Goal: Task Accomplishment & Management: Manage account settings

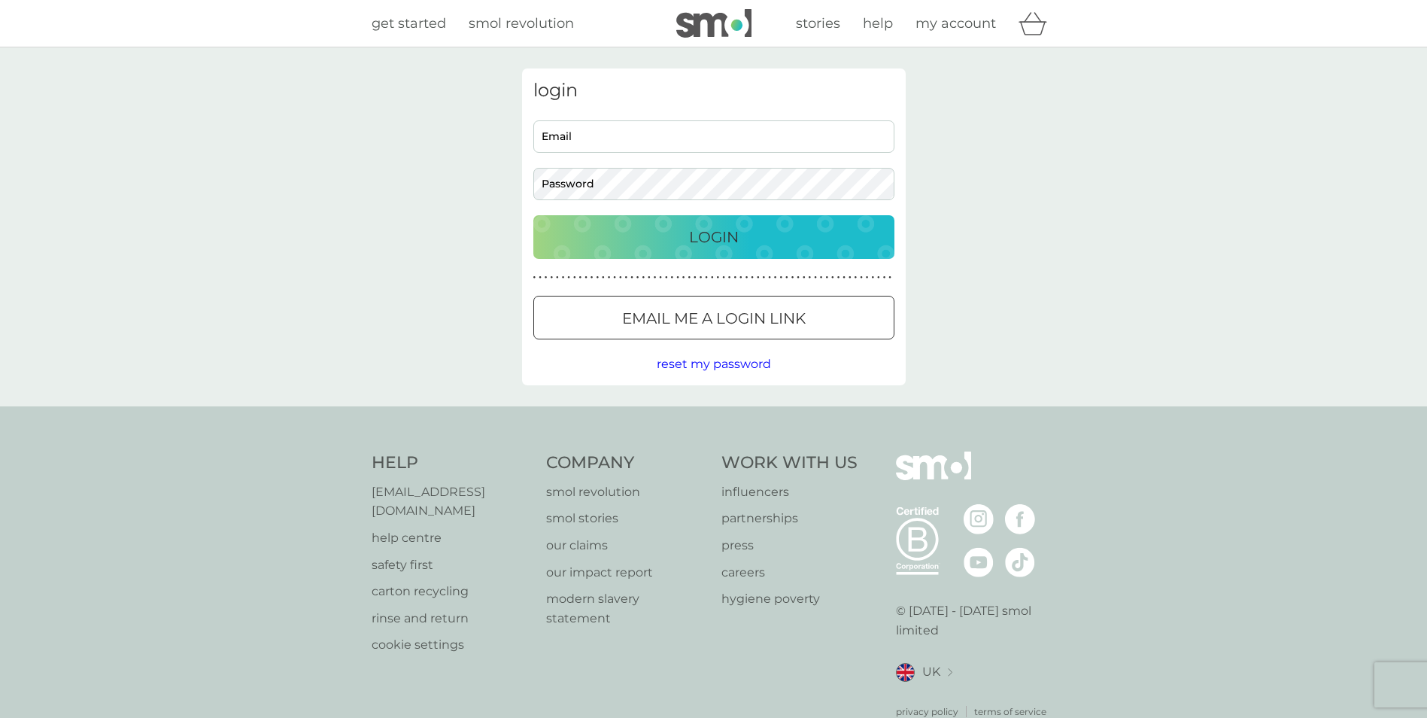
type input "lyndsaycunliffe@hotmail.com"
click at [725, 229] on p "Login" at bounding box center [714, 237] width 50 height 24
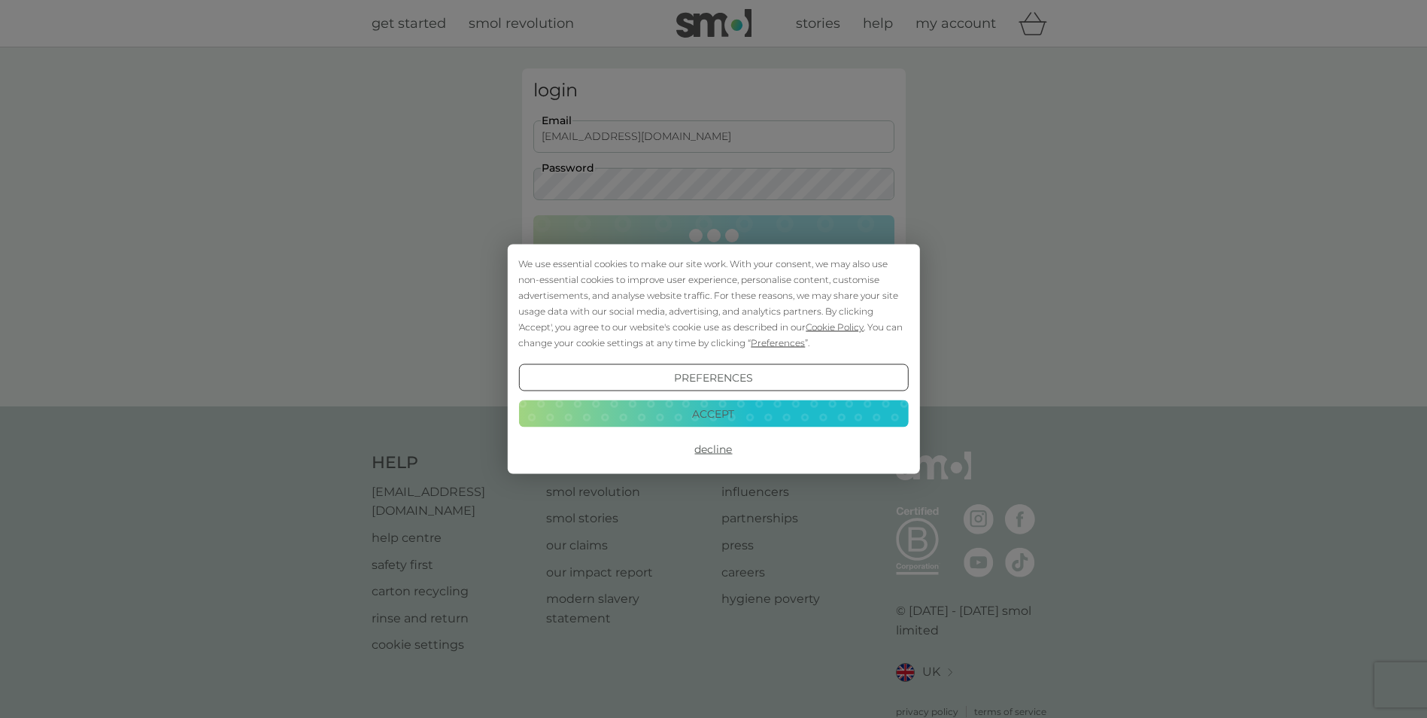
click at [797, 413] on button "Accept" at bounding box center [713, 412] width 390 height 27
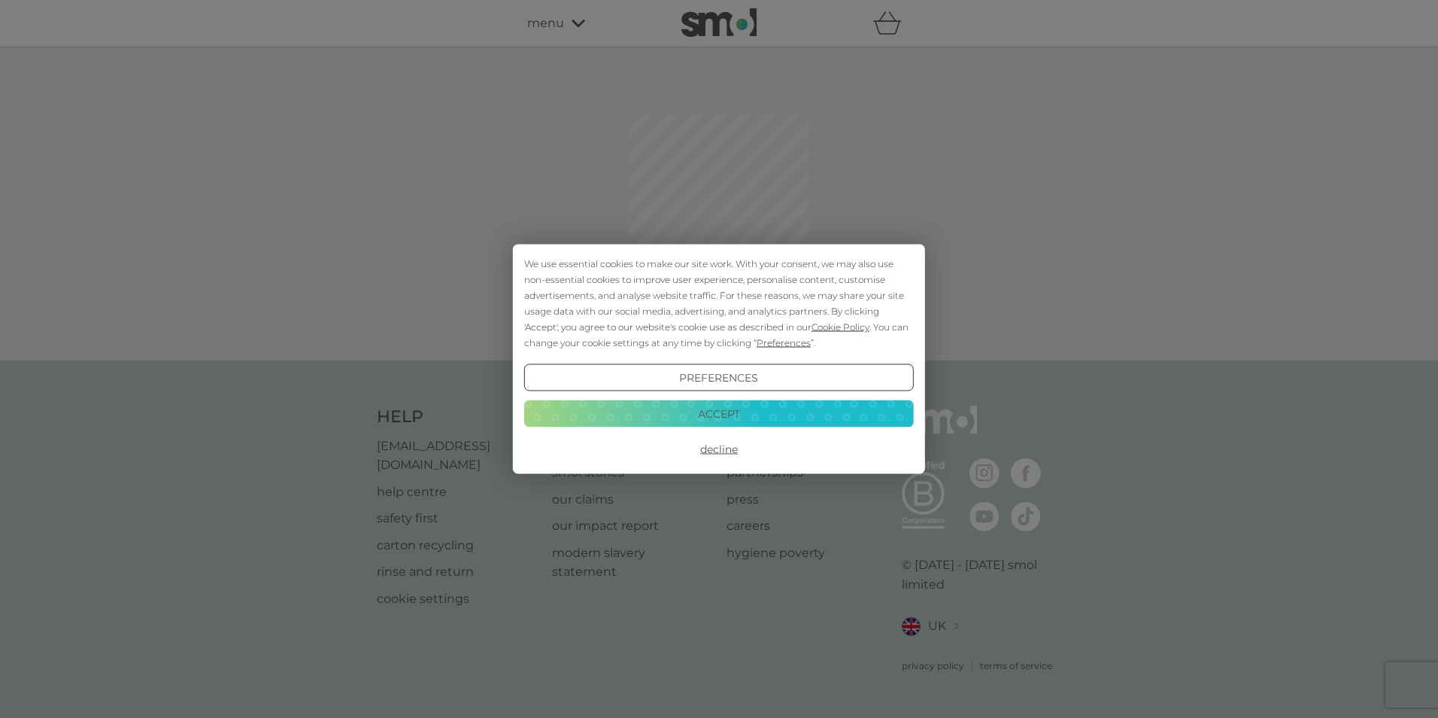
click at [761, 418] on button "Accept" at bounding box center [719, 412] width 390 height 27
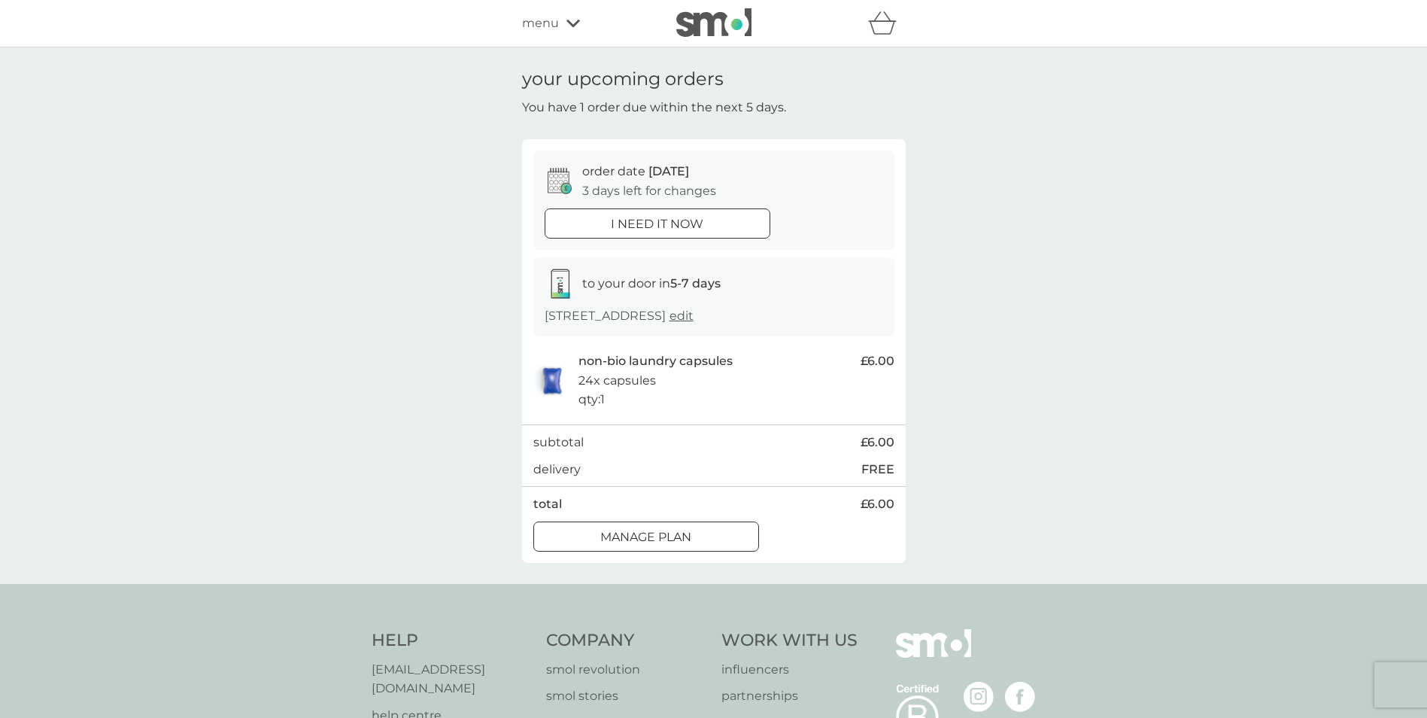
click at [707, 228] on div "i need it now" at bounding box center [657, 224] width 224 height 20
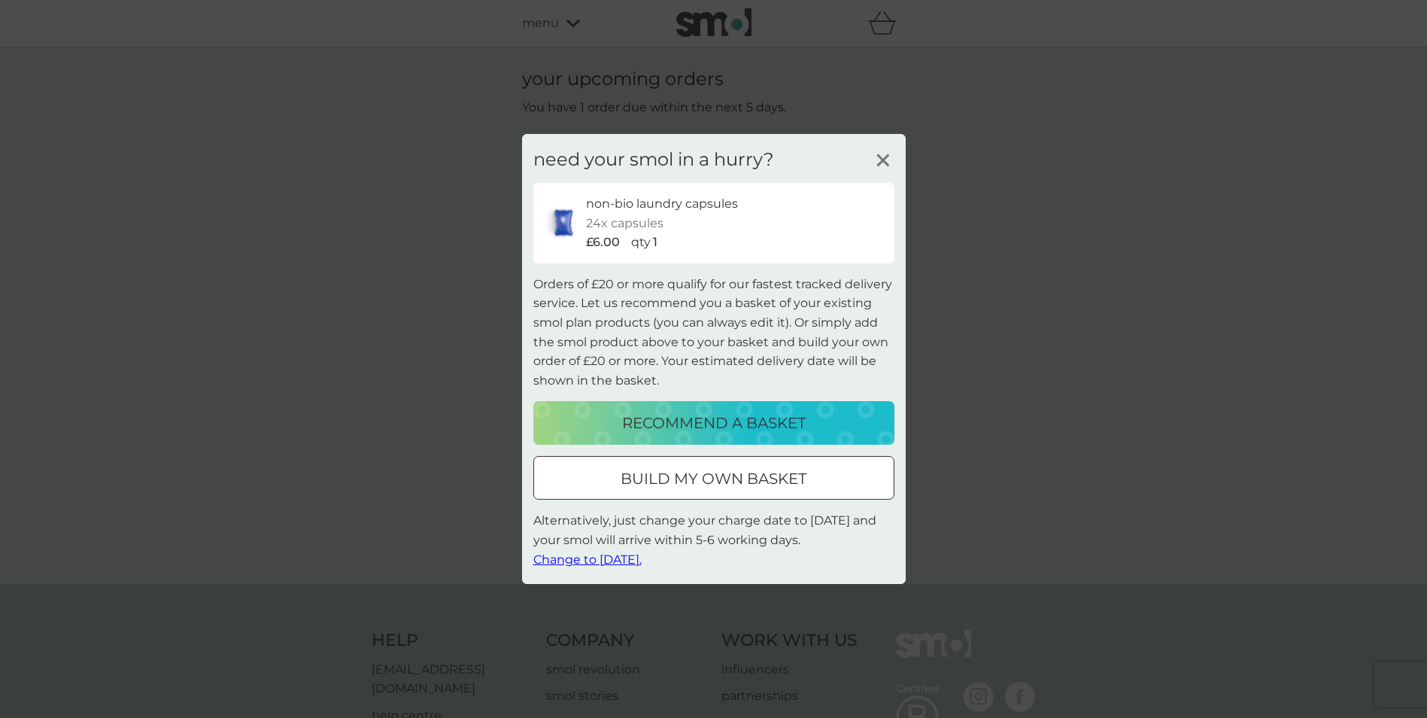
click at [614, 561] on span "Change to [DATE]." at bounding box center [587, 558] width 108 height 14
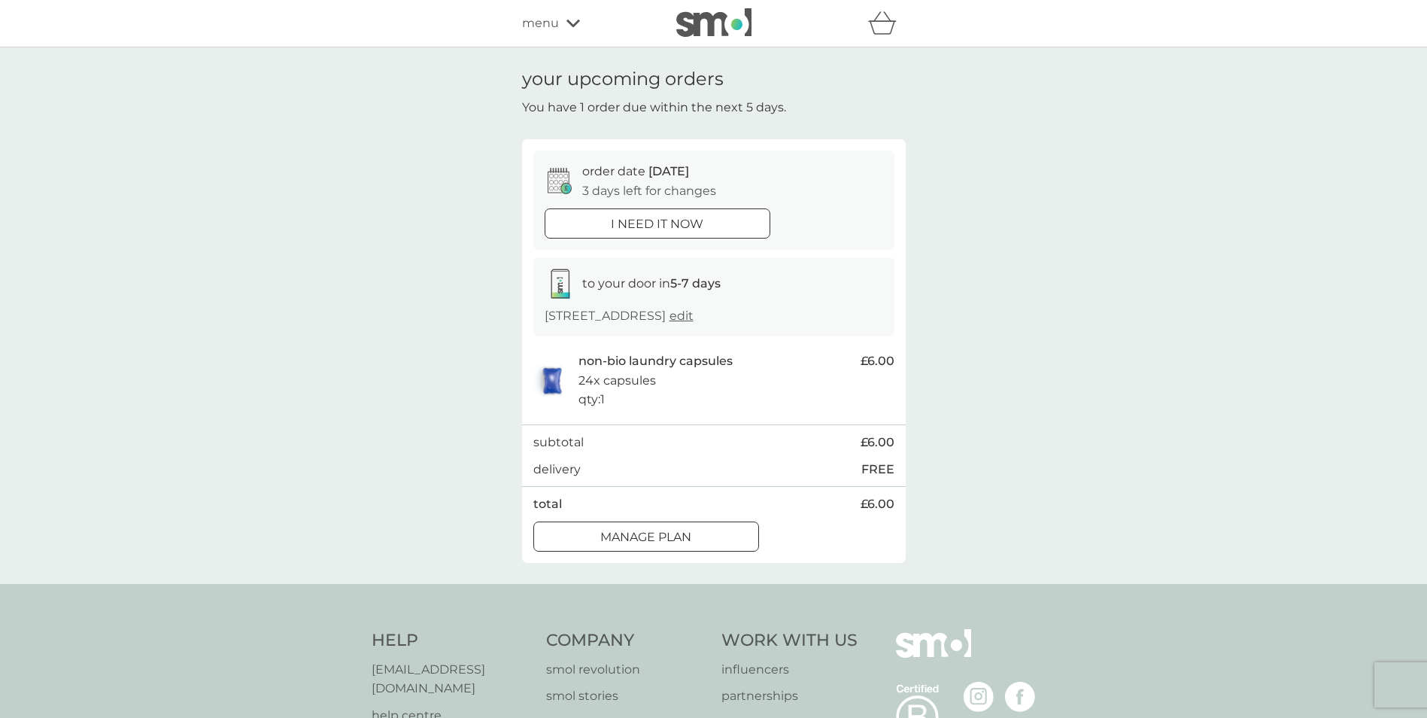
click at [647, 537] on div at bounding box center [645, 535] width 3 height 3
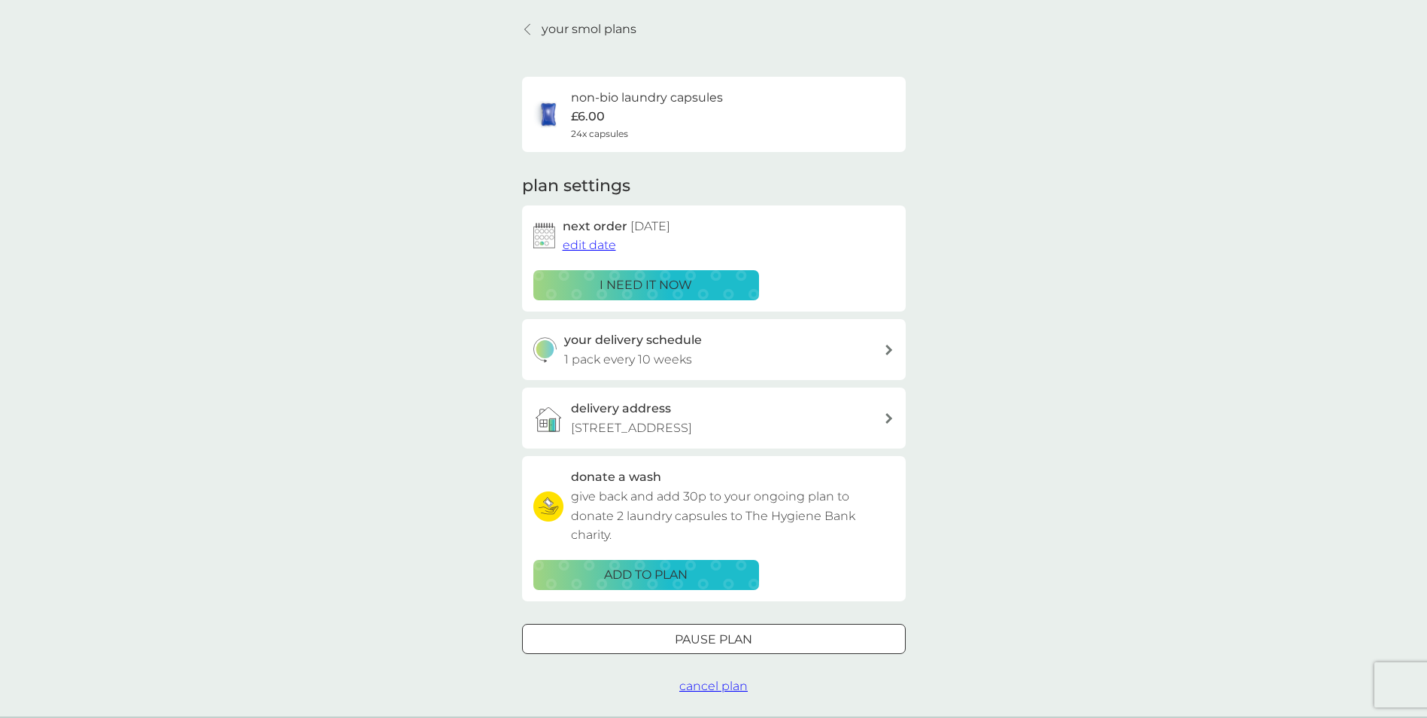
scroll to position [75, 0]
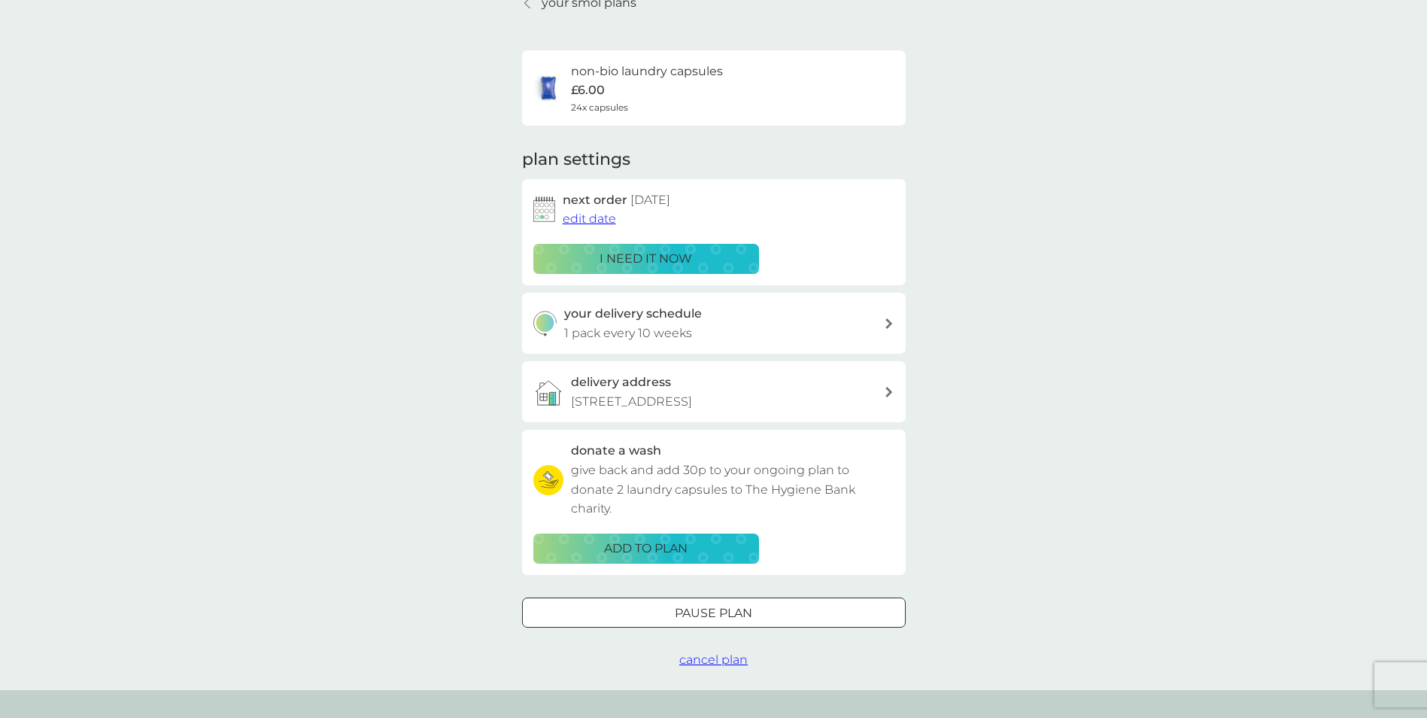
click at [891, 321] on icon at bounding box center [889, 323] width 8 height 11
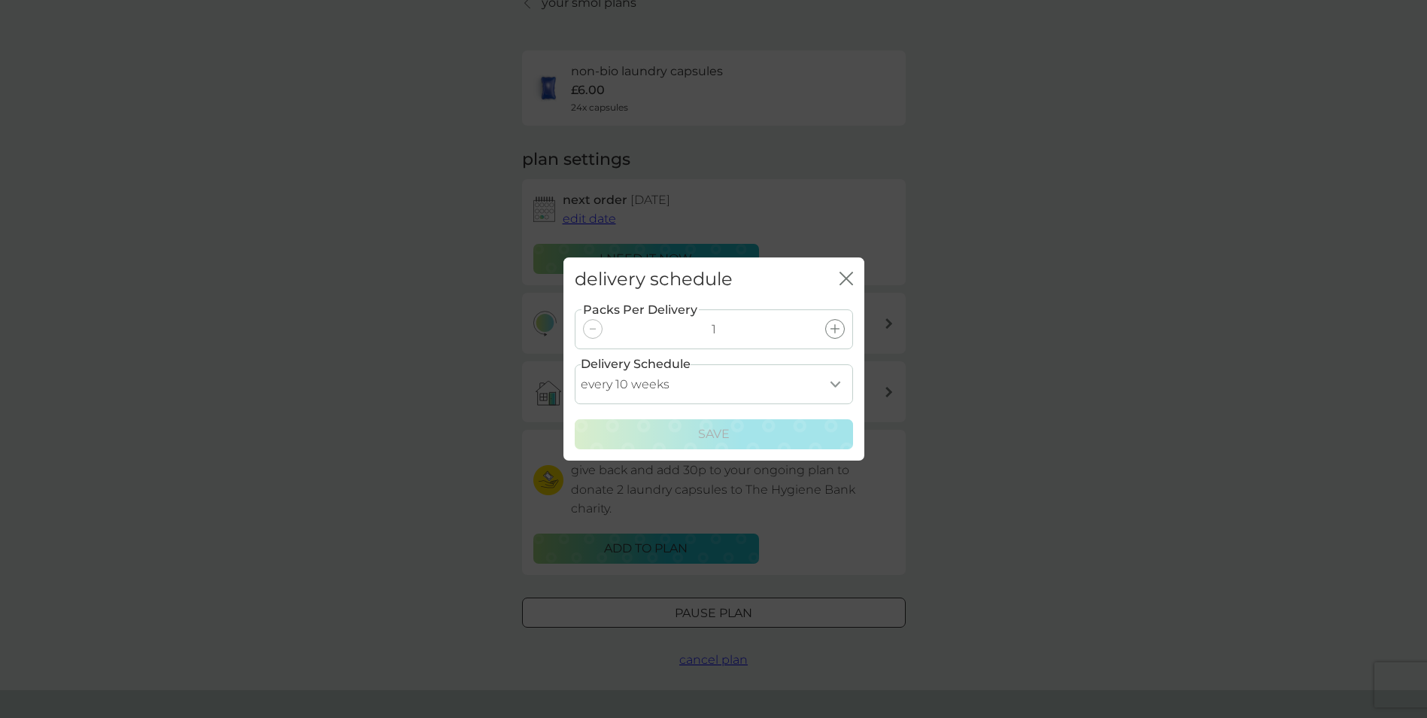
click at [839, 386] on select "every 1 week every 2 weeks every 3 weeks every 4 weeks every 5 weeks every 6 we…" at bounding box center [714, 384] width 278 height 40
select select "56"
click at [575, 364] on select "every 1 week every 2 weeks every 3 weeks every 4 weeks every 5 weeks every 6 we…" at bounding box center [714, 384] width 278 height 40
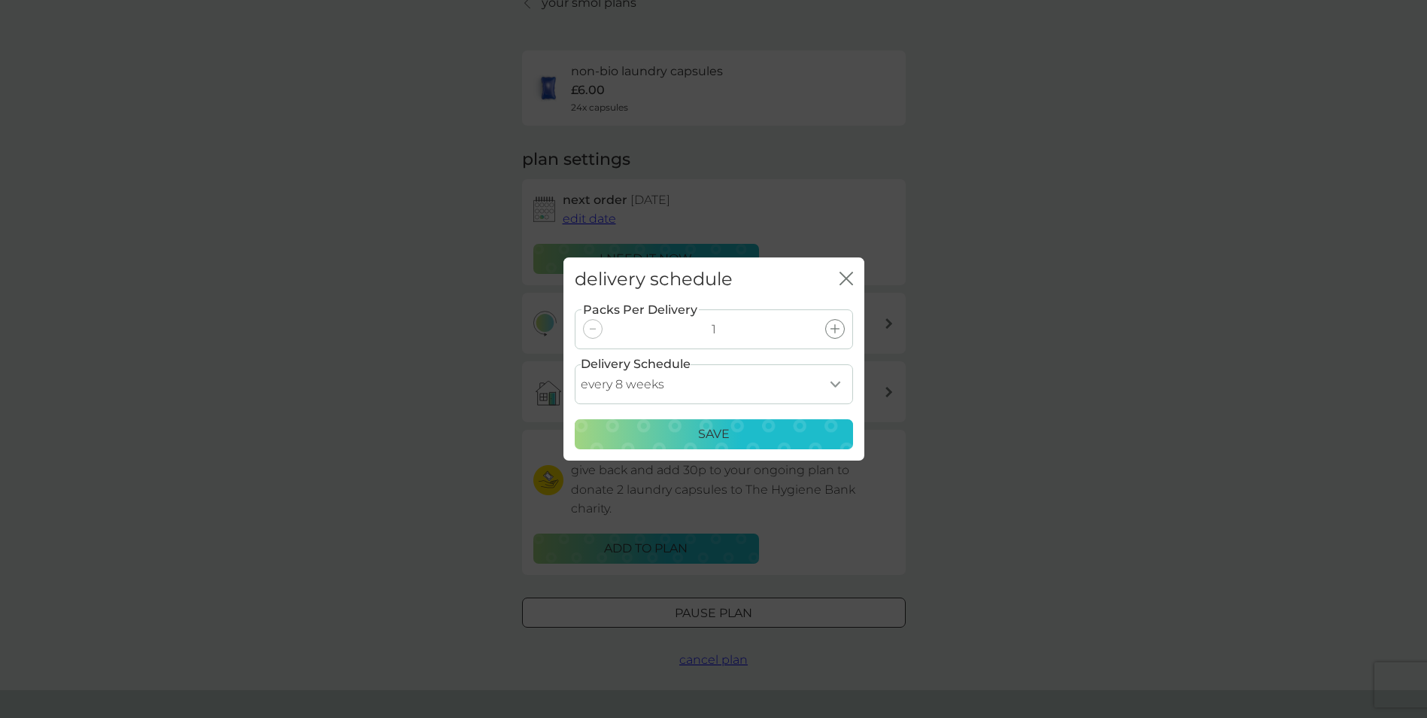
click at [819, 439] on div "Save" at bounding box center [714, 434] width 259 height 20
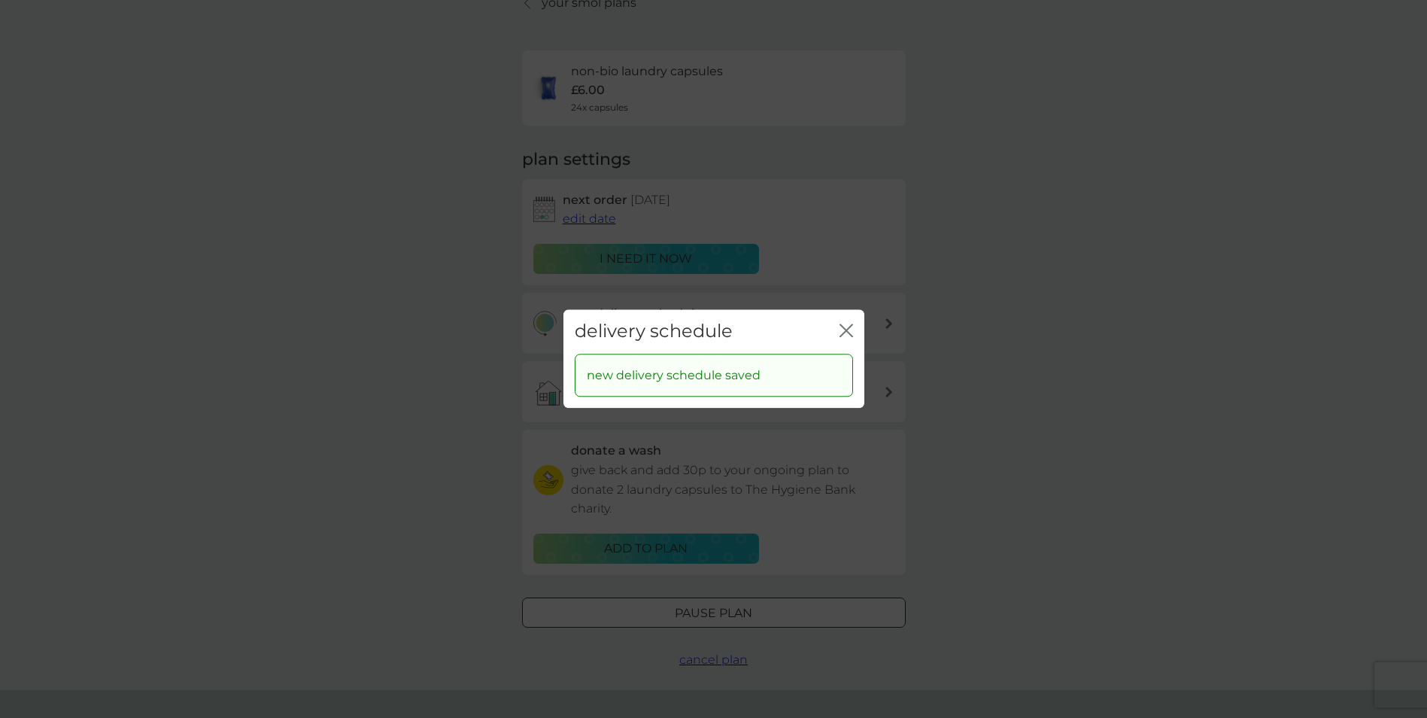
click at [847, 331] on icon "close" at bounding box center [849, 330] width 6 height 12
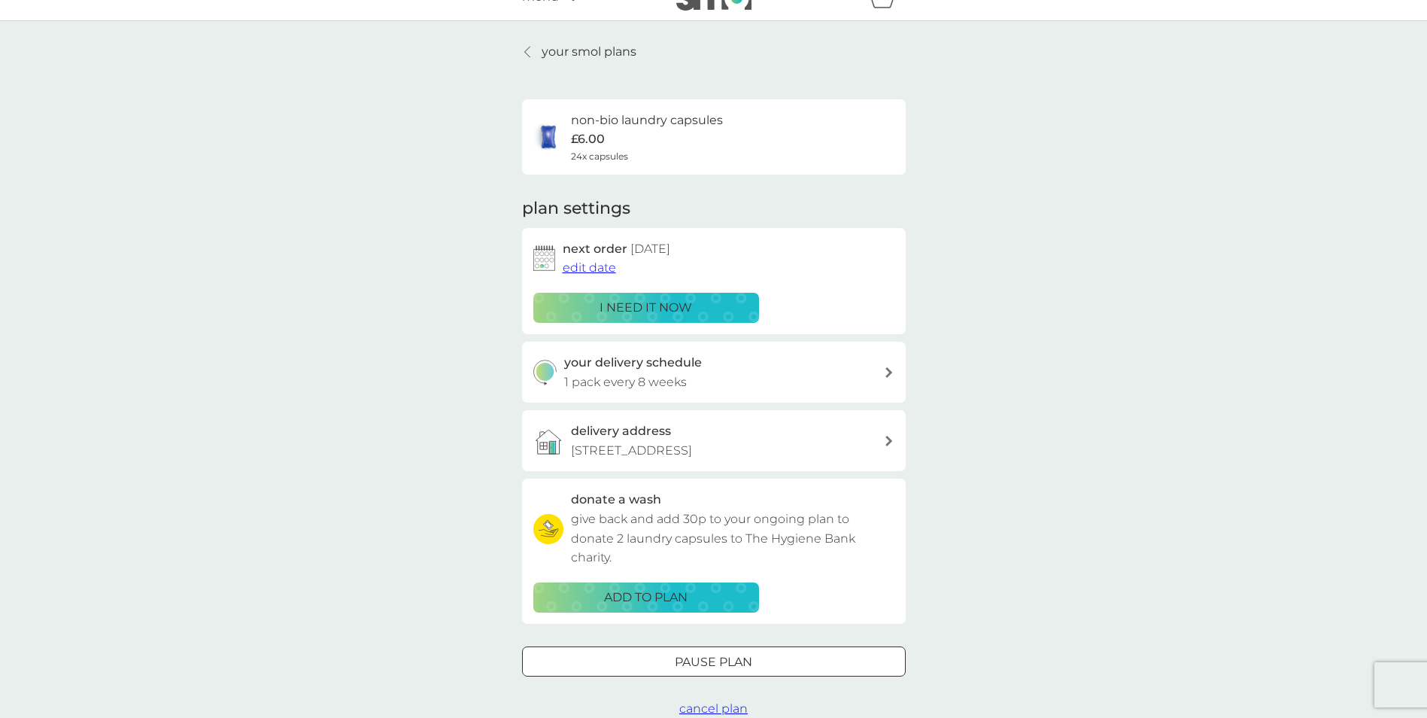
scroll to position [0, 0]
